Goal: Information Seeking & Learning: Understand process/instructions

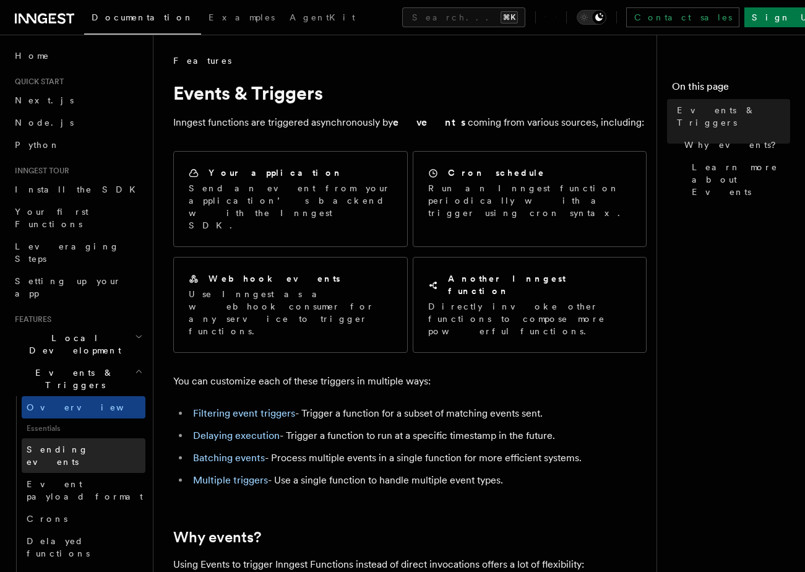
click at [68, 444] on span "Sending events" at bounding box center [58, 455] width 62 height 22
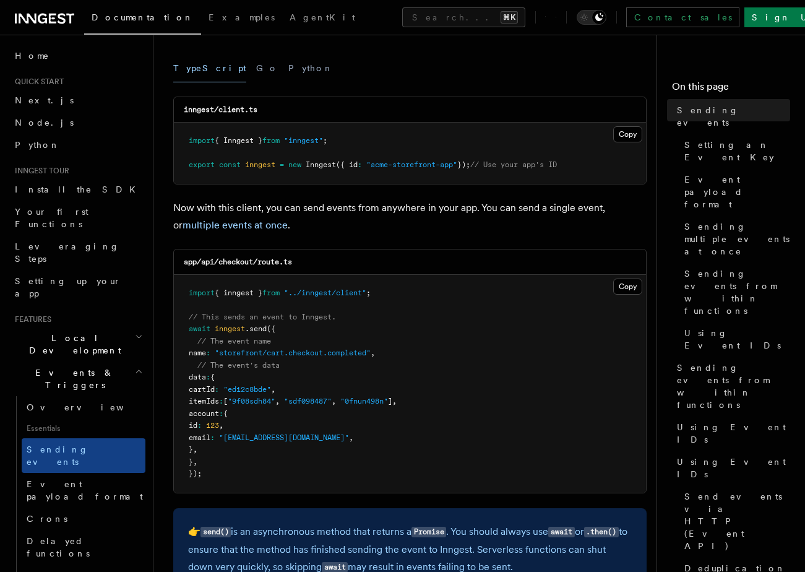
scroll to position [202, 0]
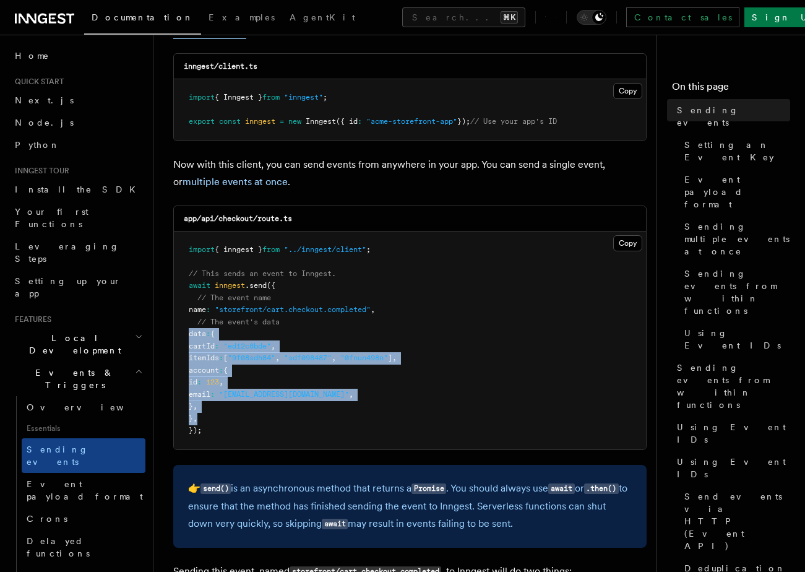
drag, startPoint x: 313, startPoint y: 417, endPoint x: 190, endPoint y: 330, distance: 150.2
click at [191, 330] on pre "import { inngest } from "../inngest/client" ; // This sends an event to Inngest…" at bounding box center [410, 340] width 472 height 218
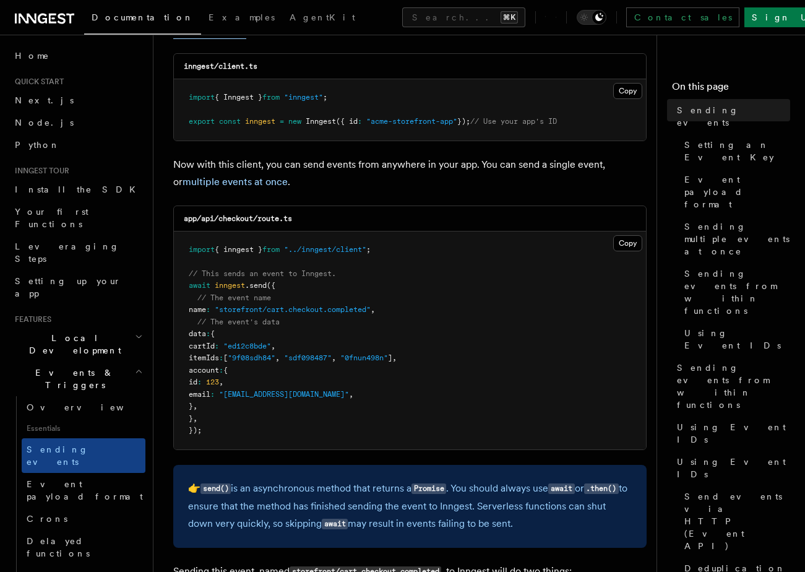
click at [193, 339] on pre "import { inngest } from "../inngest/client" ; // This sends an event to Inngest…" at bounding box center [410, 340] width 472 height 218
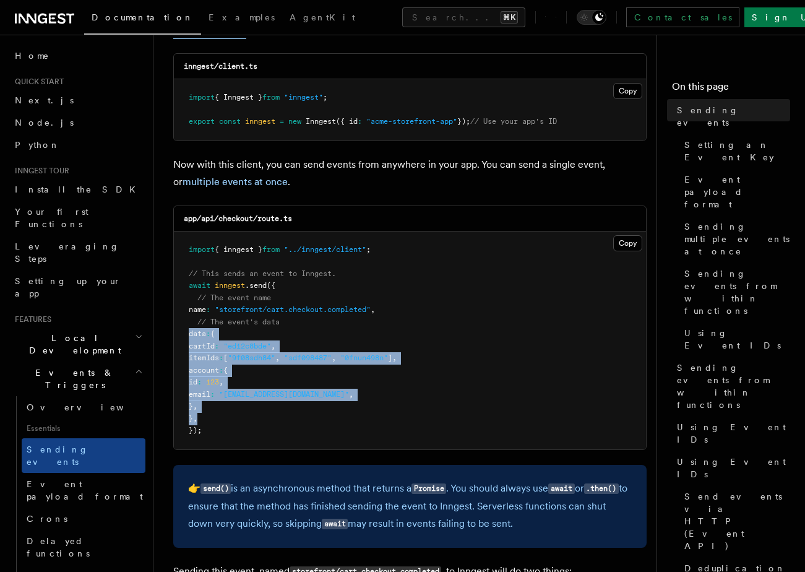
drag, startPoint x: 190, startPoint y: 337, endPoint x: 236, endPoint y: 420, distance: 94.2
click at [236, 420] on pre "import { inngest } from "../inngest/client" ; // This sends an event to Inngest…" at bounding box center [410, 340] width 472 height 218
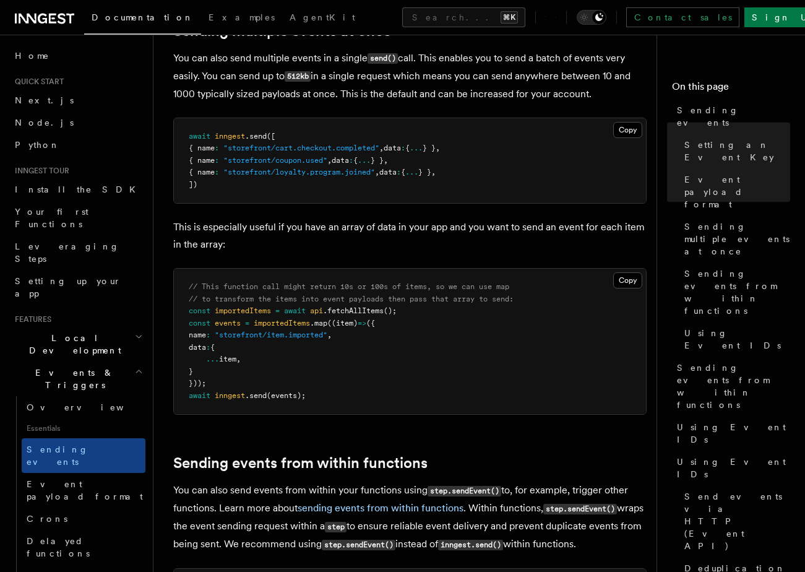
scroll to position [1602, 0]
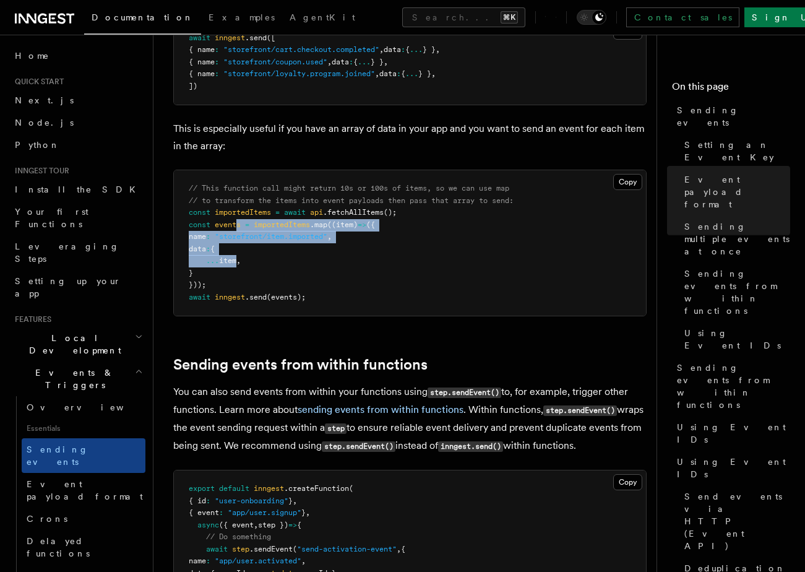
drag, startPoint x: 236, startPoint y: 230, endPoint x: 236, endPoint y: 260, distance: 30.3
click at [236, 260] on code "// This function call might return 10s or 100s of items, so we can use map // t…" at bounding box center [351, 243] width 325 height 118
click at [236, 260] on span "item" at bounding box center [227, 260] width 17 height 9
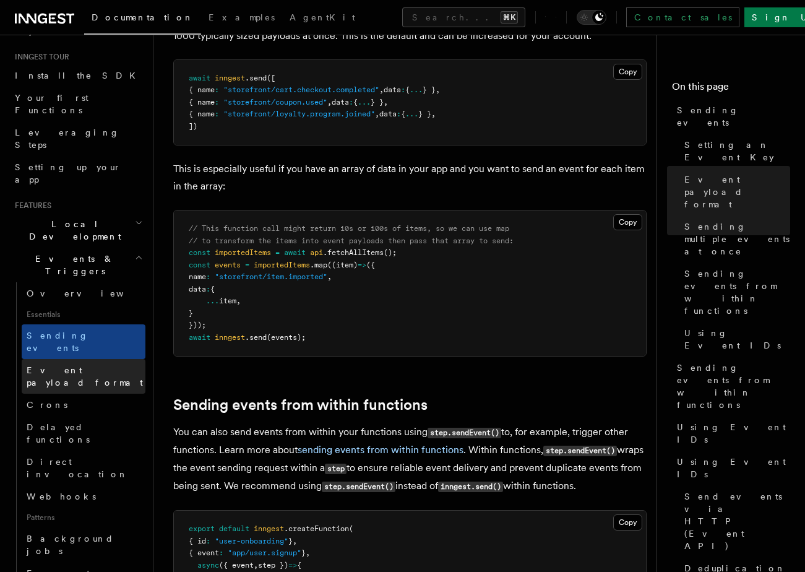
scroll to position [131, 0]
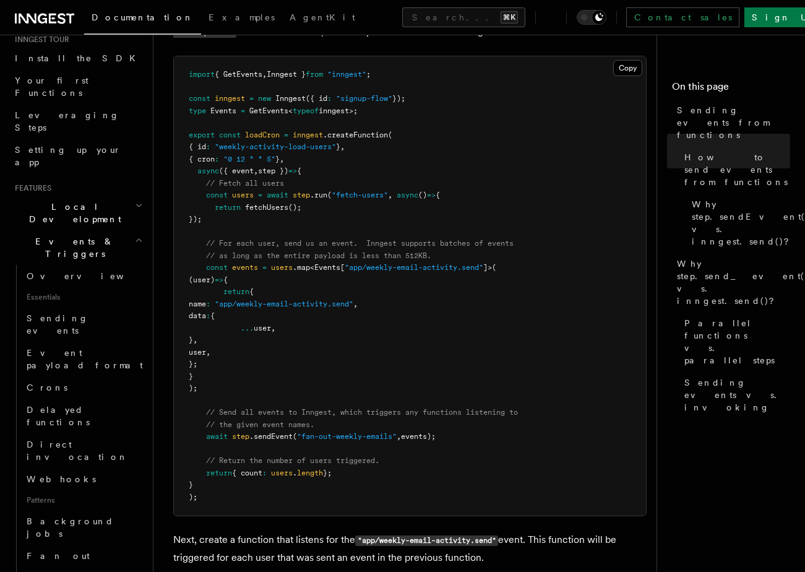
scroll to position [512, 0]
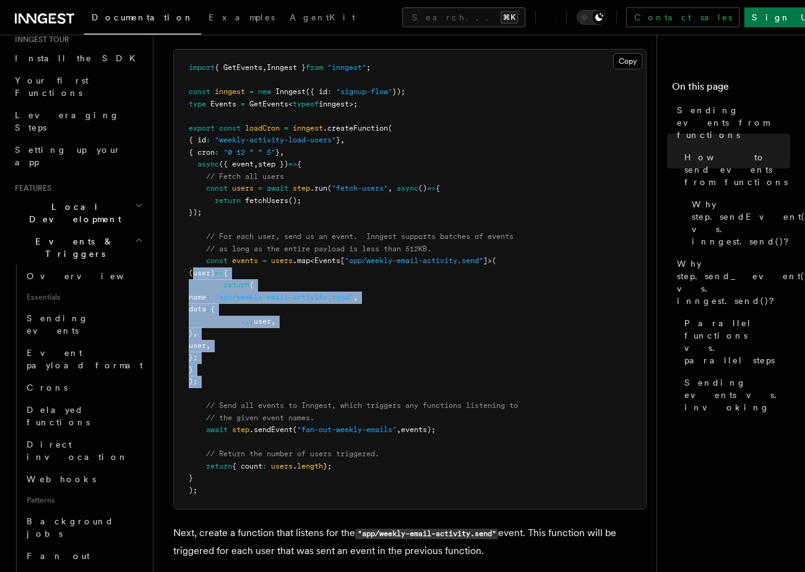
drag, startPoint x: 266, startPoint y: 378, endPoint x: 194, endPoint y: 267, distance: 132.0
click at [194, 267] on pre "import { GetEvents , Inngest } from "inngest" ; const inngest = new Inngest ({ …" at bounding box center [410, 279] width 472 height 459
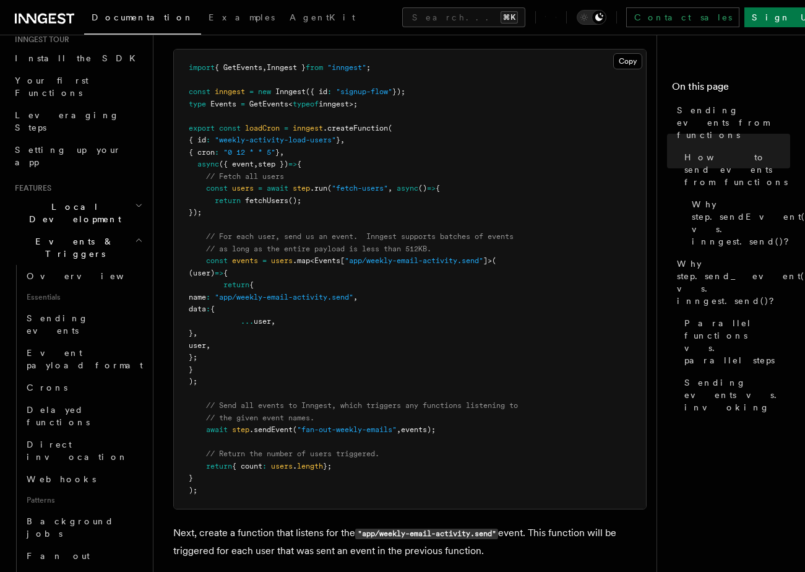
click at [222, 261] on span "const" at bounding box center [217, 260] width 22 height 9
drag, startPoint x: 201, startPoint y: 254, endPoint x: 238, endPoint y: 342, distance: 96.2
click at [238, 342] on pre "import { GetEvents , Inngest } from "inngest" ; const inngest = new Inngest ({ …" at bounding box center [410, 279] width 472 height 459
click at [206, 342] on span "user" at bounding box center [197, 345] width 17 height 9
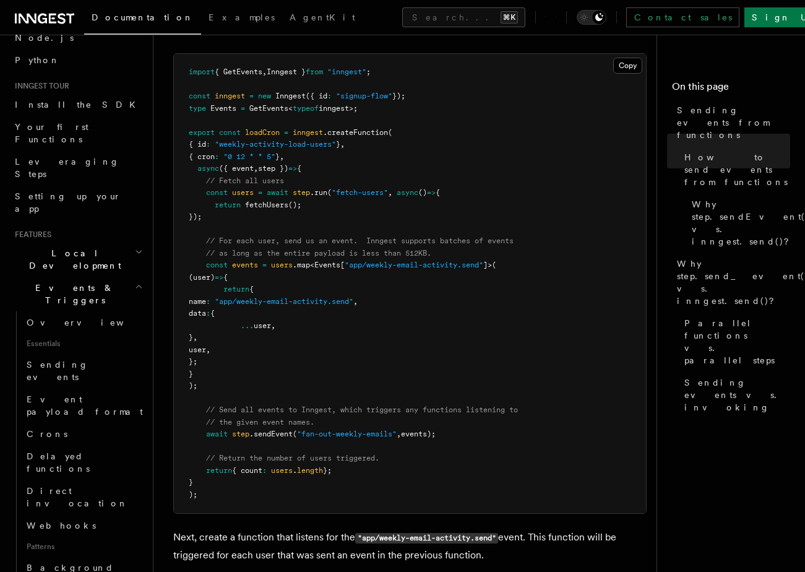
scroll to position [82, 0]
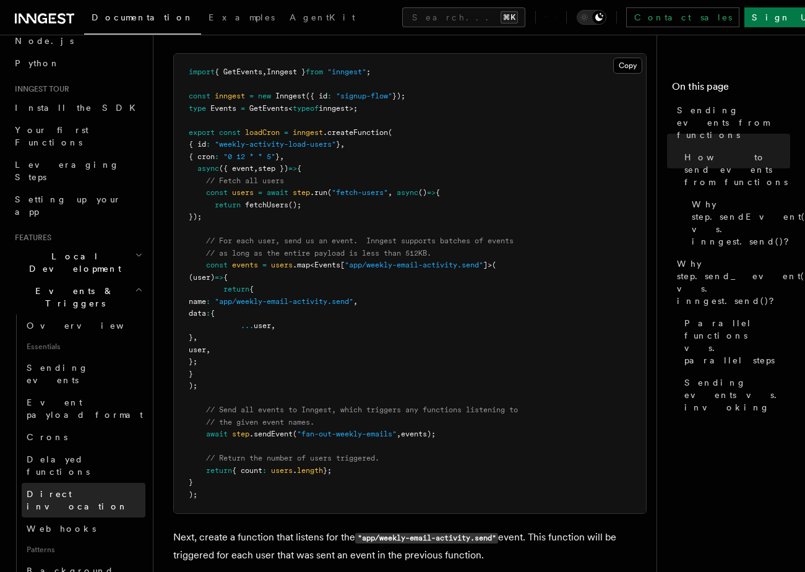
click at [62, 489] on span "Direct invocation" at bounding box center [77, 500] width 101 height 22
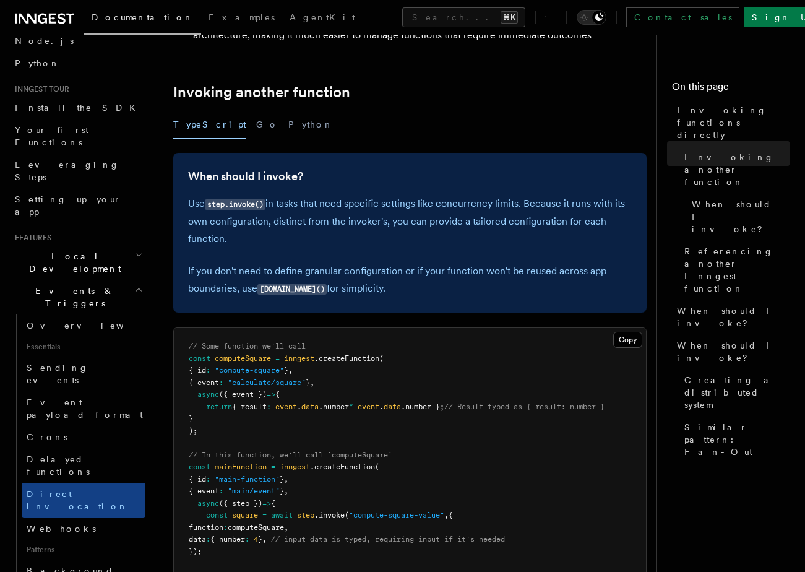
scroll to position [210, 0]
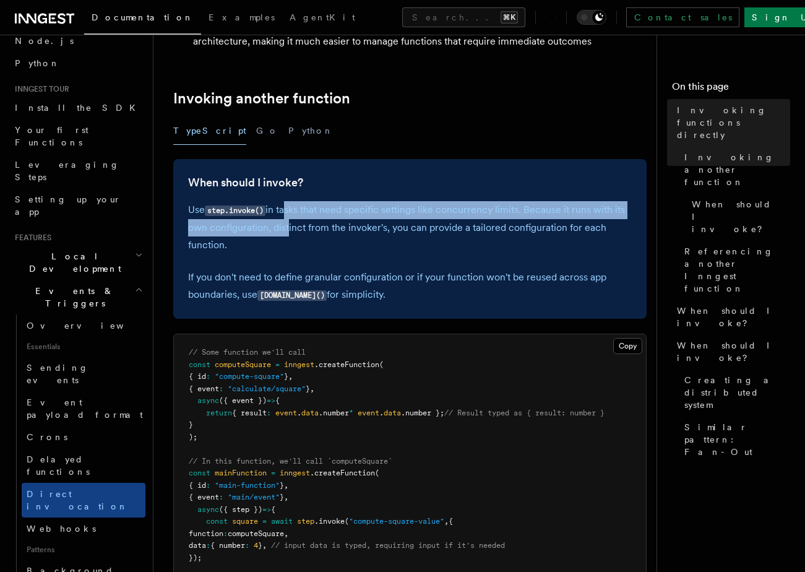
drag, startPoint x: 287, startPoint y: 215, endPoint x: 286, endPoint y: 224, distance: 8.7
click at [286, 224] on p "Use step.invoke() in tasks that need specific settings like concurrency limits.…" at bounding box center [410, 227] width 444 height 53
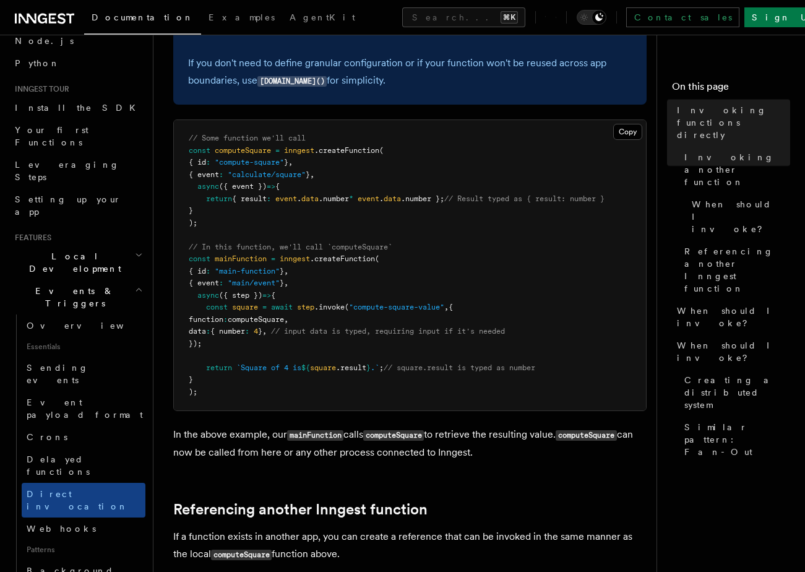
scroll to position [469, 0]
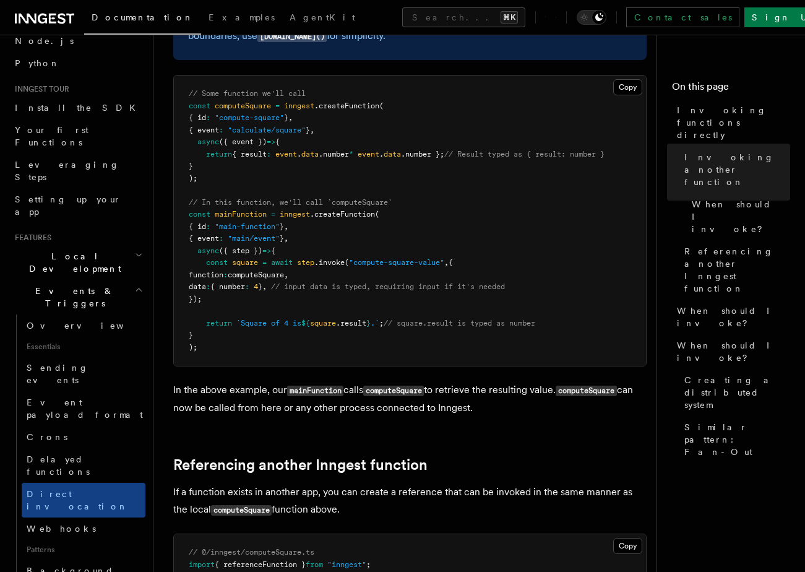
drag, startPoint x: 297, startPoint y: 297, endPoint x: 210, endPoint y: 265, distance: 92.2
click at [210, 265] on pre "// Some function we'll call const computeSquare = inngest .createFunction ( { i…" at bounding box center [410, 221] width 472 height 290
click at [210, 265] on span "const" at bounding box center [217, 262] width 22 height 9
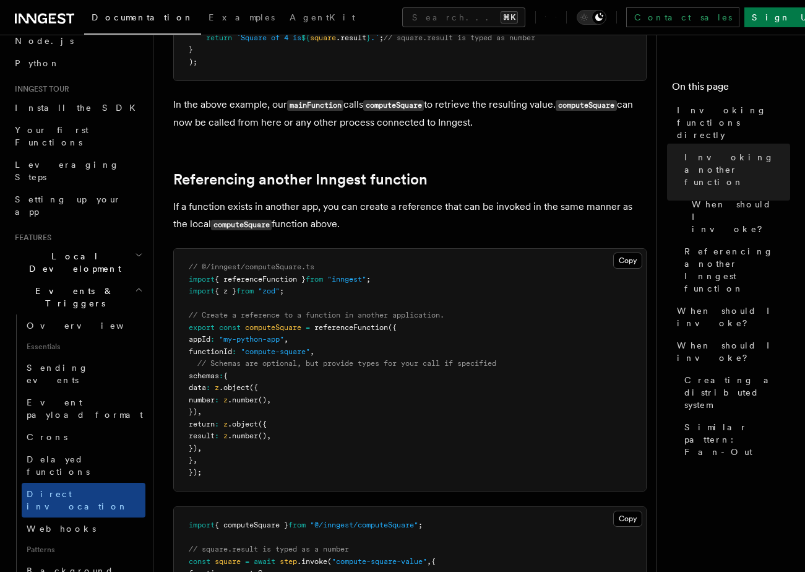
scroll to position [756, 0]
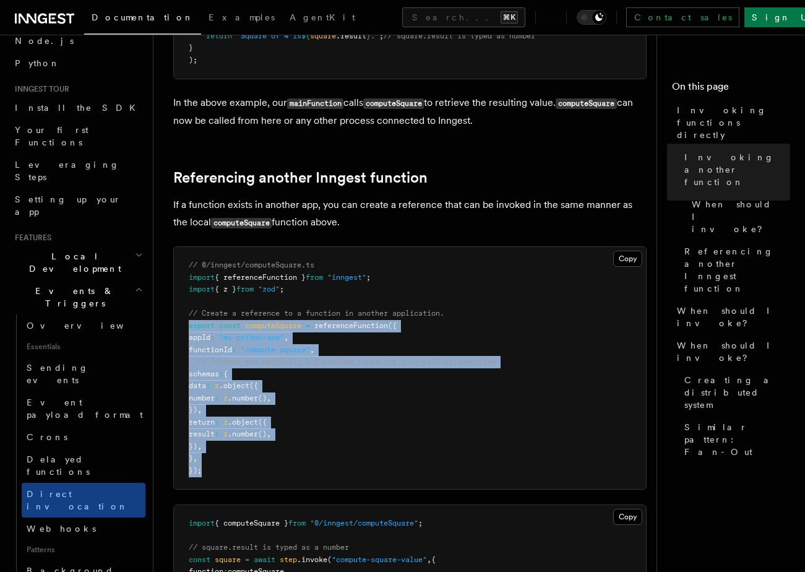
drag, startPoint x: 237, startPoint y: 479, endPoint x: 178, endPoint y: 321, distance: 168.4
click at [178, 321] on pre "// @/inngest/computeSquare.ts import { referenceFunction } from "inngest" ; imp…" at bounding box center [410, 368] width 472 height 242
copy code "export const computeSquare = referenceFunction ({ appId : "my-python-app" , fun…"
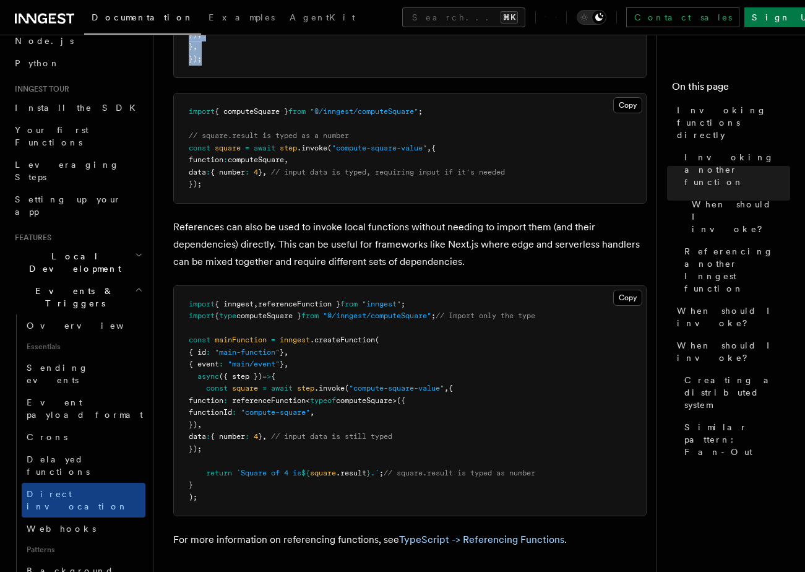
scroll to position [1180, 0]
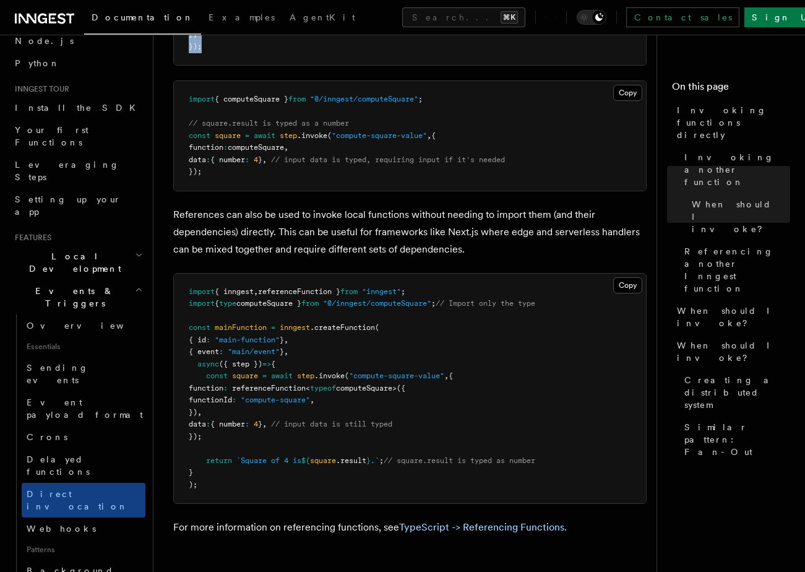
drag, startPoint x: 253, startPoint y: 441, endPoint x: 199, endPoint y: 378, distance: 82.5
click at [199, 378] on pre "import { inngest , referenceFunction } from "inngest" ; import { type computeSq…" at bounding box center [410, 389] width 472 height 230
copy code "const square = await step .invoke ( "compute-square-value" , { function : refer…"
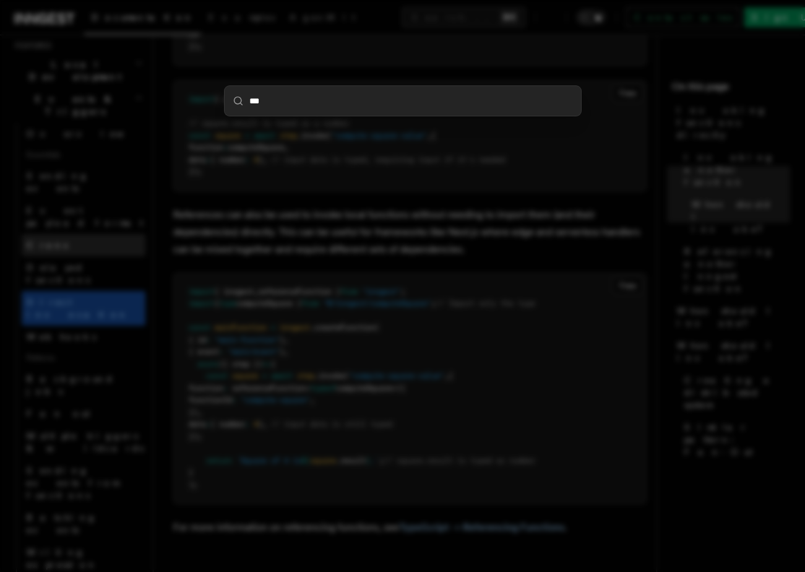
scroll to position [274, 0]
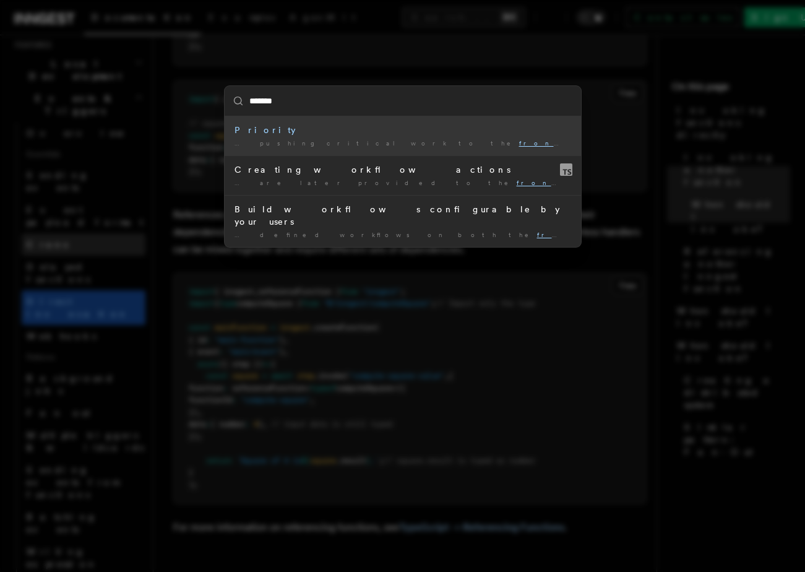
type input "********"
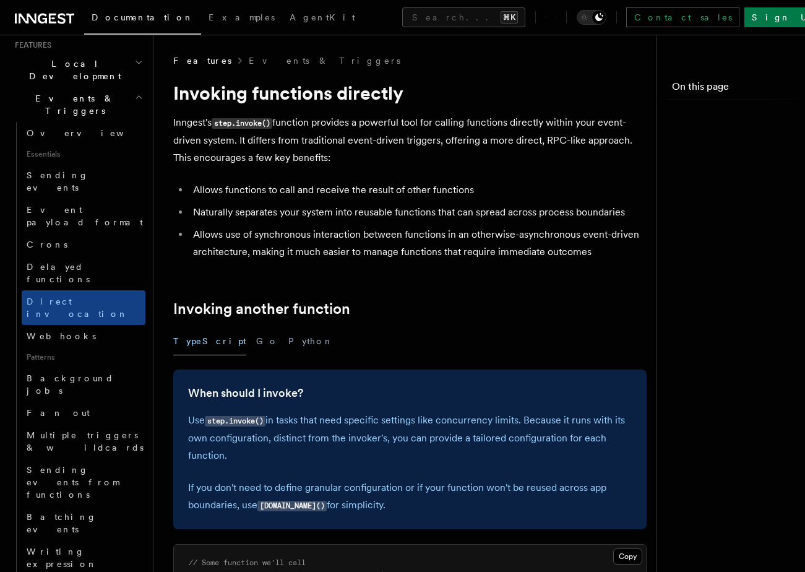
scroll to position [1180, 0]
